Goal: Task Accomplishment & Management: Complete application form

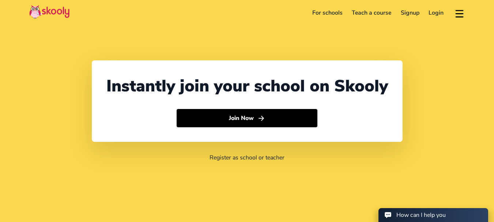
select select "44"
select select "[GEOGRAPHIC_DATA]"
select select "Europe/[GEOGRAPHIC_DATA]"
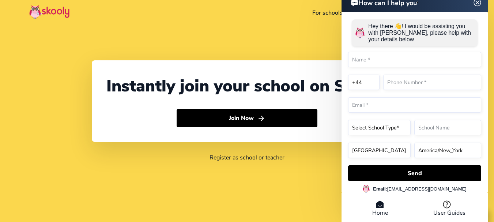
click at [241, 16] on header "For schools Teach a course Signup Login Download app Contact support English" at bounding box center [247, 13] width 494 height 26
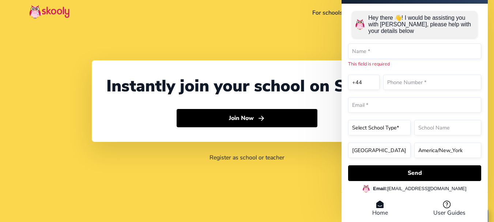
click at [289, 59] on div "Instantly join your school on Skooly Join Now Register as school or teacher" at bounding box center [247, 111] width 494 height 222
click at [359, 51] on input "text" at bounding box center [414, 51] width 133 height 15
click at [240, 44] on div "Instantly join your school on Skooly Join Now Register as school or teacher" at bounding box center [247, 111] width 494 height 222
click at [285, 37] on div "Instantly join your school on Skooly Join Now Register as school or teacher" at bounding box center [247, 111] width 494 height 222
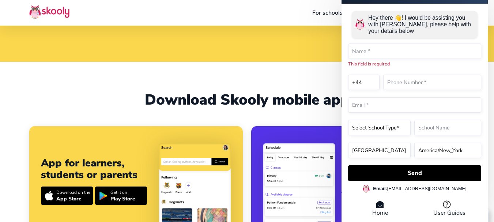
scroll to position [161, 0]
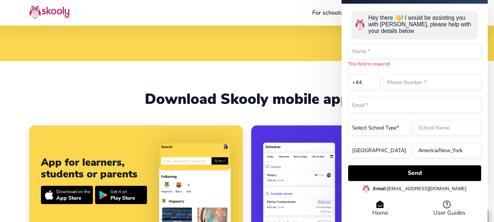
click at [379, 208] on icon at bounding box center [380, 204] width 8 height 9
click at [377, 203] on icon at bounding box center [380, 204] width 8 height 9
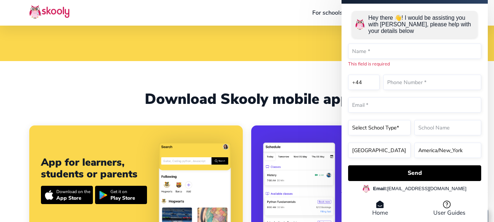
click at [379, 213] on li "Home" at bounding box center [379, 208] width 69 height 17
drag, startPoint x: 303, startPoint y: 38, endPoint x: 289, endPoint y: 28, distance: 17.3
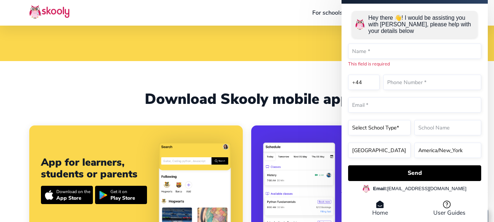
drag, startPoint x: 316, startPoint y: 53, endPoint x: 302, endPoint y: 21, distance: 34.6
click at [302, 21] on header "For schools Teach a course Signup Login Download app Contact support English" at bounding box center [247, 13] width 494 height 26
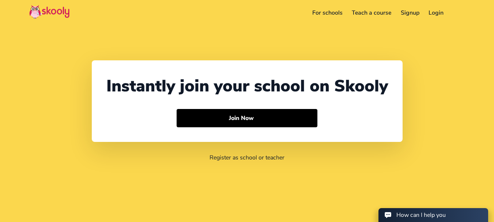
select select "44"
select select "[GEOGRAPHIC_DATA]"
select select "Europe/[GEOGRAPHIC_DATA]"
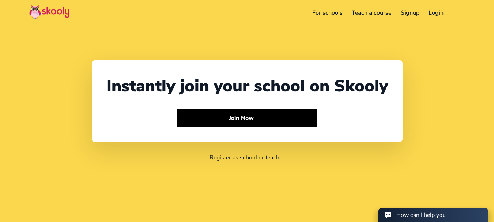
select select "44"
select select "[GEOGRAPHIC_DATA]"
select select "Europe/[GEOGRAPHIC_DATA]"
